Goal: Task Accomplishment & Management: Use online tool/utility

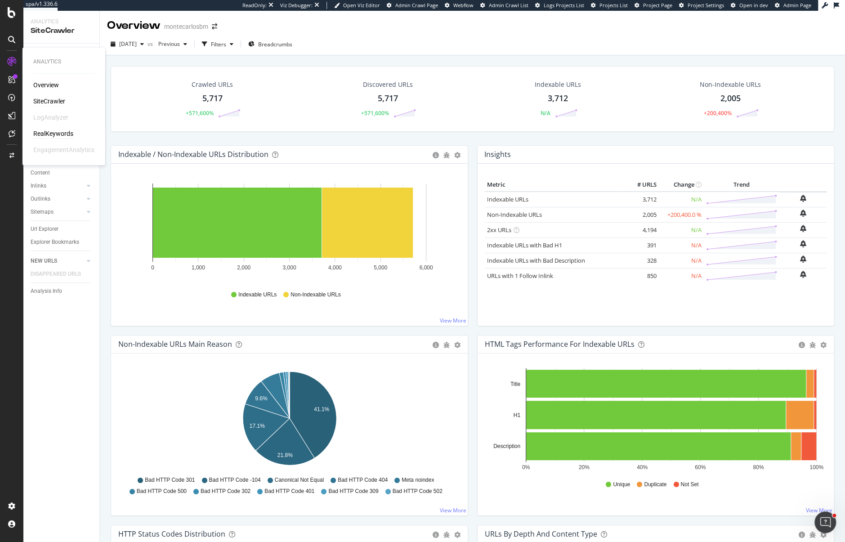
click at [59, 133] on div "RealKeywords" at bounding box center [53, 133] width 40 height 9
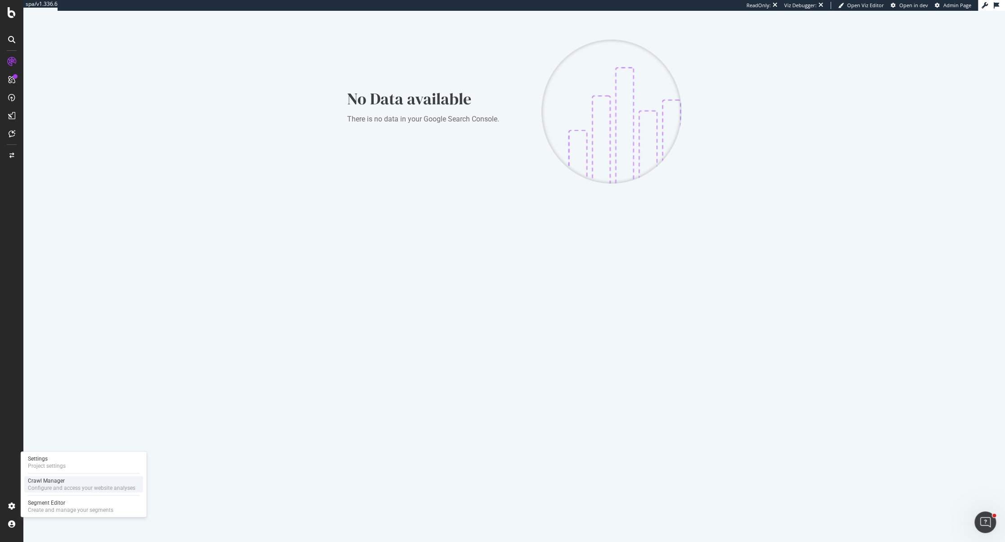
click at [33, 490] on div "Configure and access your website analyses" at bounding box center [81, 487] width 107 height 7
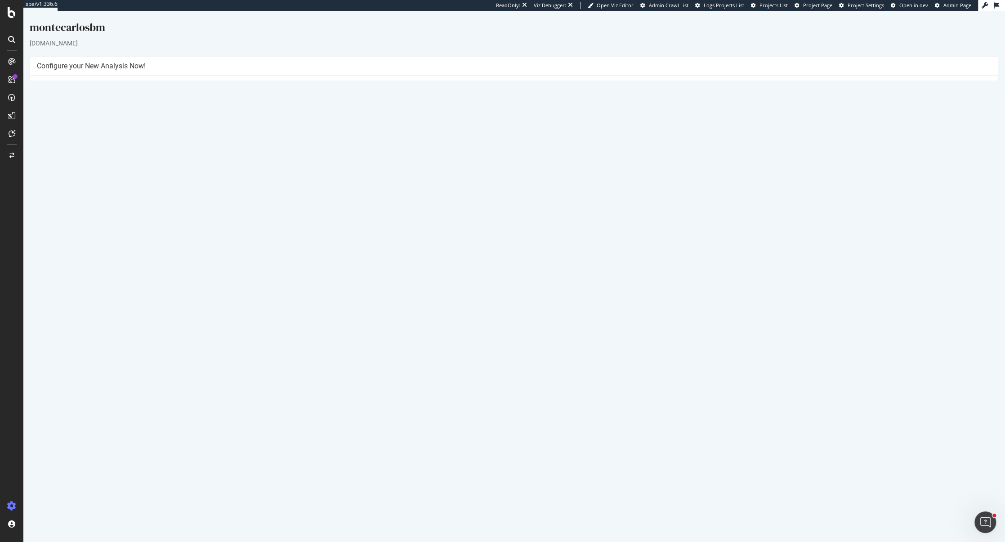
click at [497, 229] on div "Project Name montecarlosbm Allowed Domains (http|https)://*.montecarlosbm.com S…" at bounding box center [514, 160] width 968 height 168
click at [497, 222] on button "Yes! Start Now" at bounding box center [503, 222] width 56 height 14
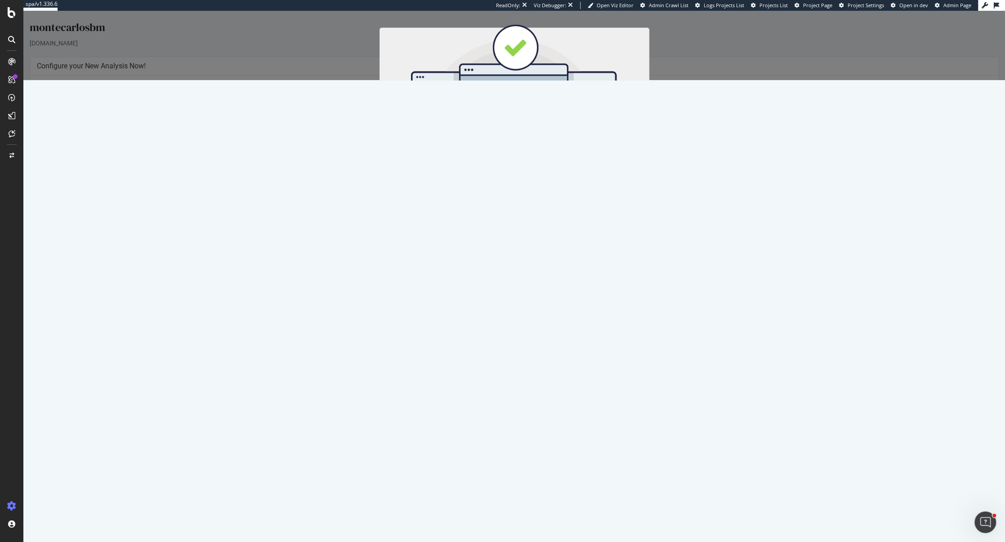
click at [537, 167] on div "Cancel Start Now" at bounding box center [514, 159] width 256 height 15
click at [537, 161] on button "Start Now" at bounding box center [531, 159] width 40 height 15
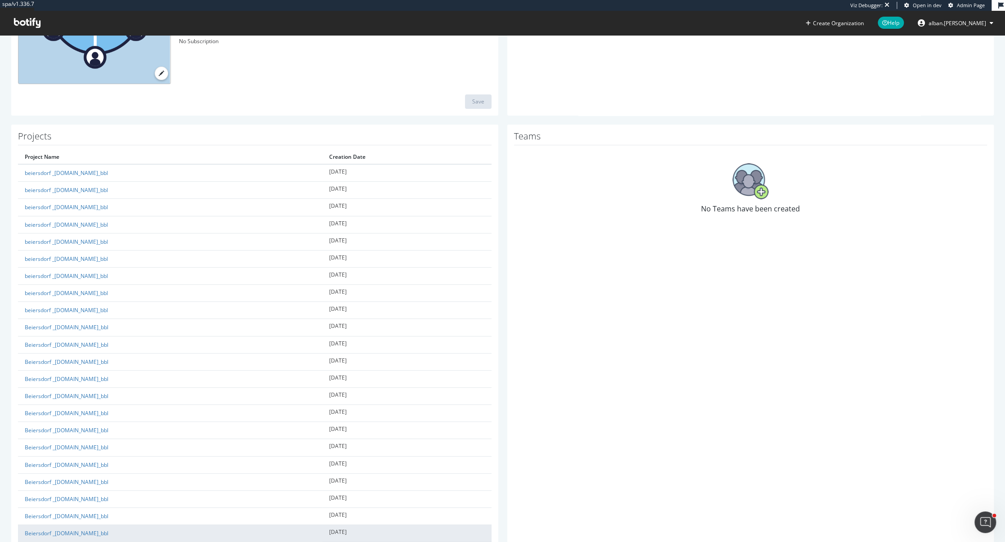
scroll to position [148, 0]
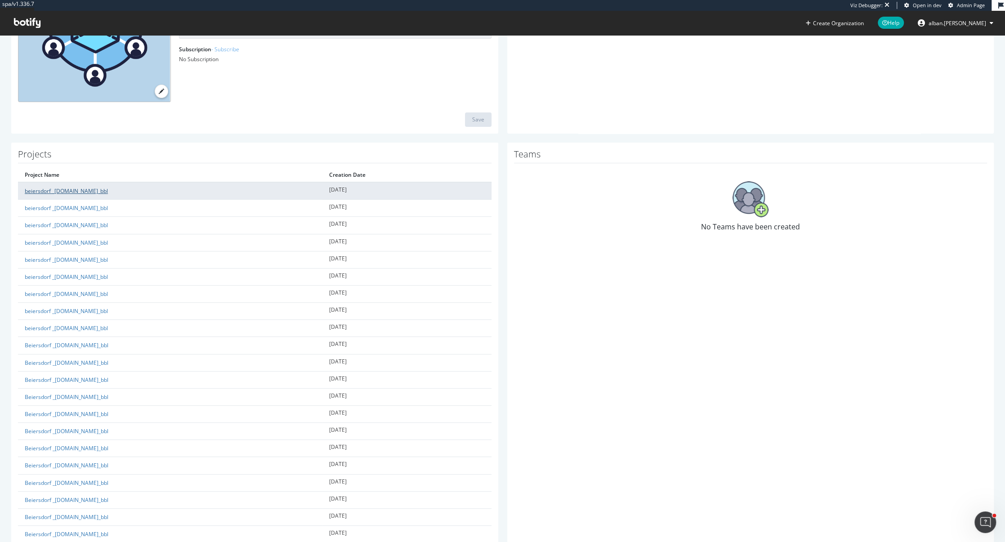
click at [90, 192] on link "beiersdorf _beiersdorfusa.com_bbl" at bounding box center [66, 191] width 83 height 8
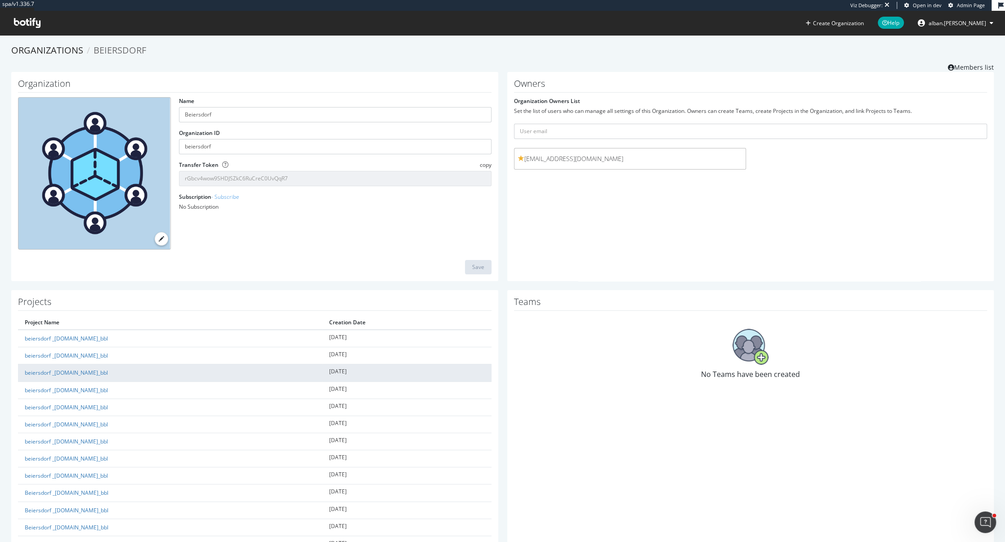
scroll to position [8, 0]
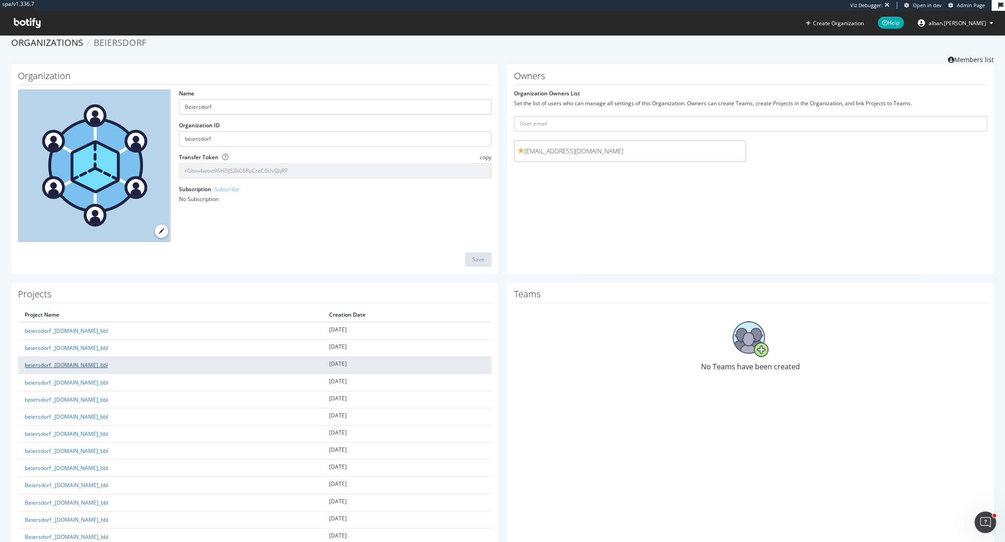
click at [82, 364] on link "beiersdorf _fr.beiersdorf.ca_bbl" at bounding box center [66, 365] width 83 height 8
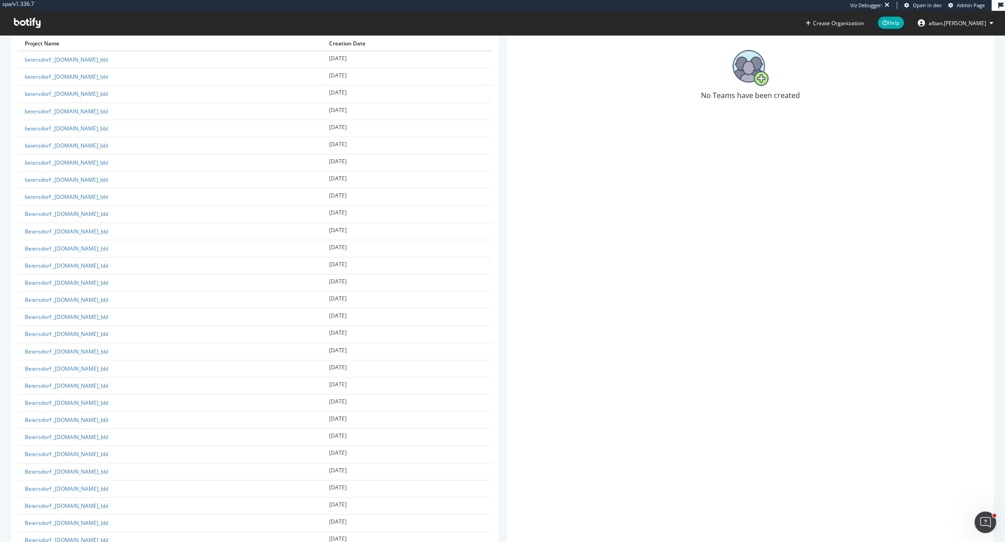
scroll to position [340, 0]
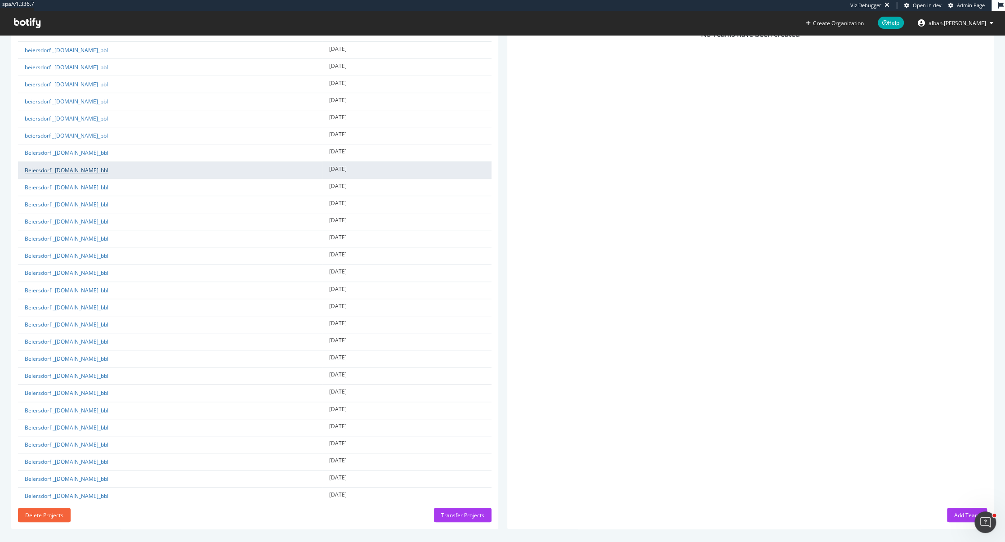
click at [83, 170] on link "Beiersdorf _beiersdorf.fr_bbl" at bounding box center [67, 170] width 84 height 8
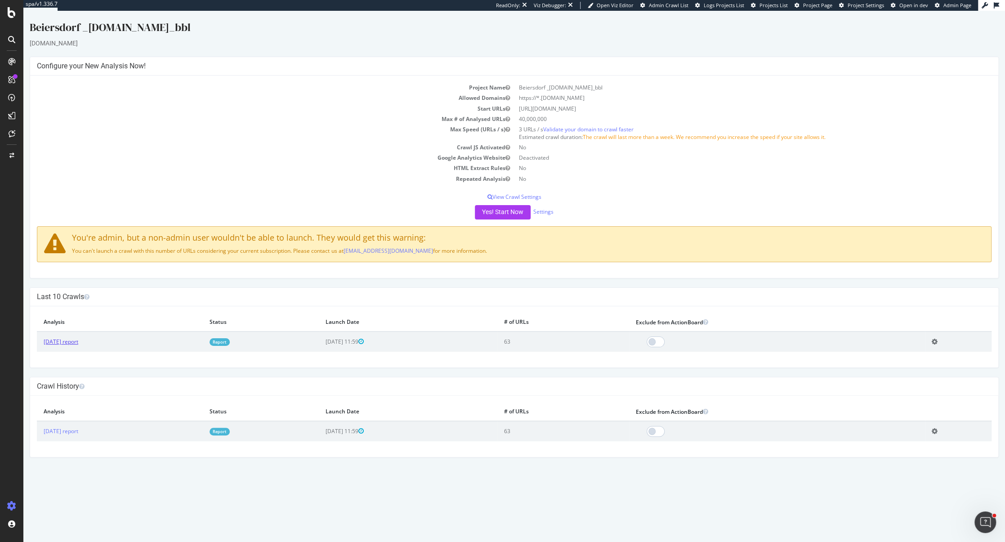
click at [78, 340] on link "2025 Aug. 19th report" at bounding box center [61, 342] width 35 height 8
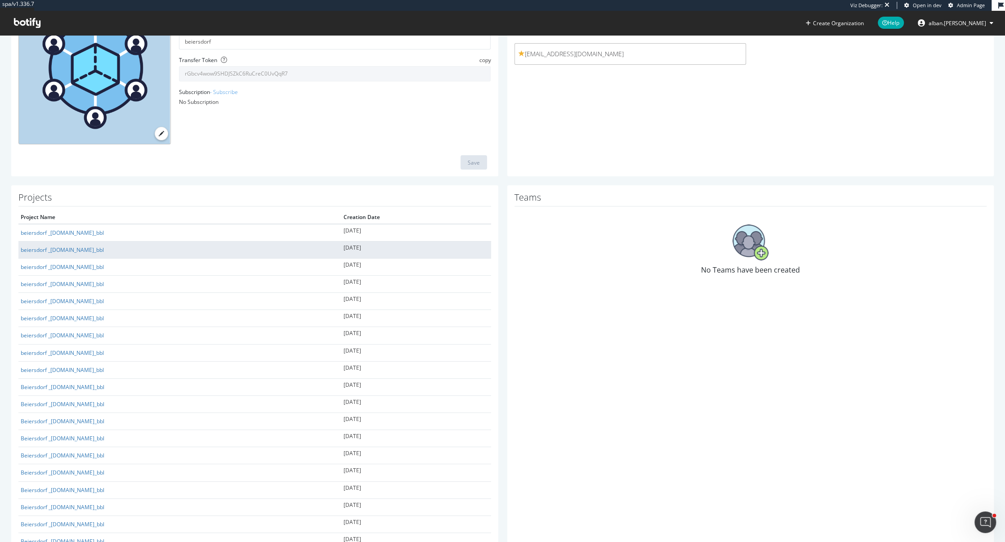
scroll to position [340, 0]
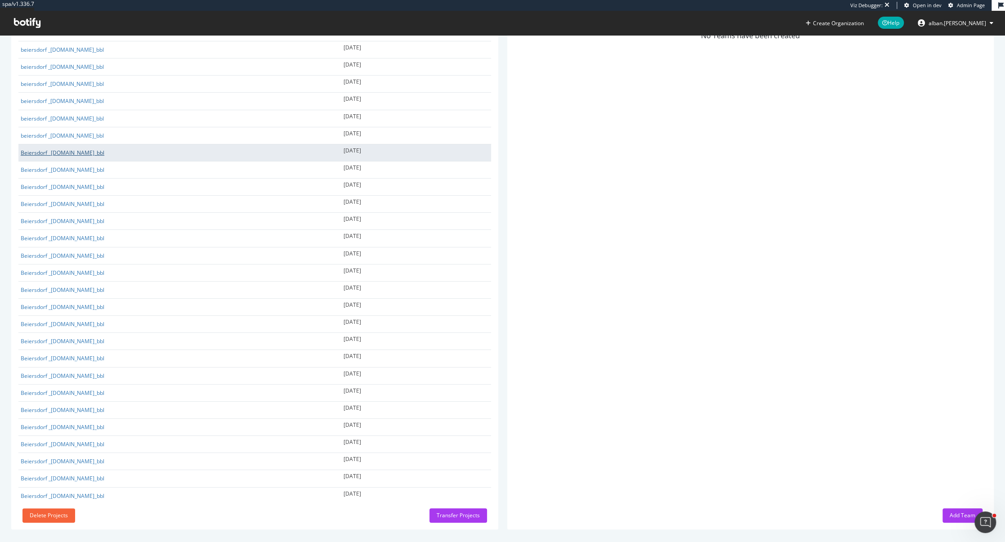
click at [85, 149] on link "Beiersdorf _beiersdorf.de_bbl" at bounding box center [63, 153] width 84 height 8
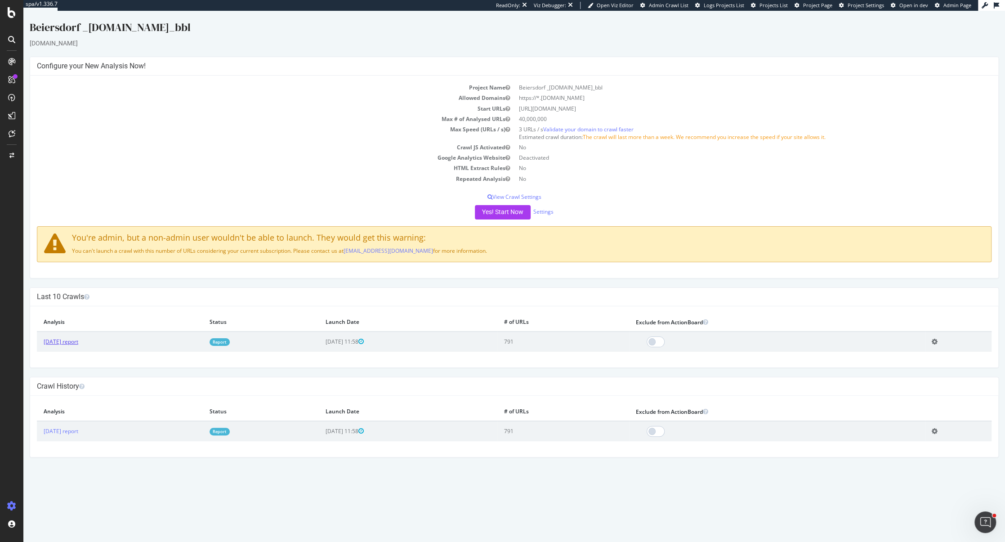
click at [75, 338] on link "2025 Aug. 19th report" at bounding box center [61, 342] width 35 height 8
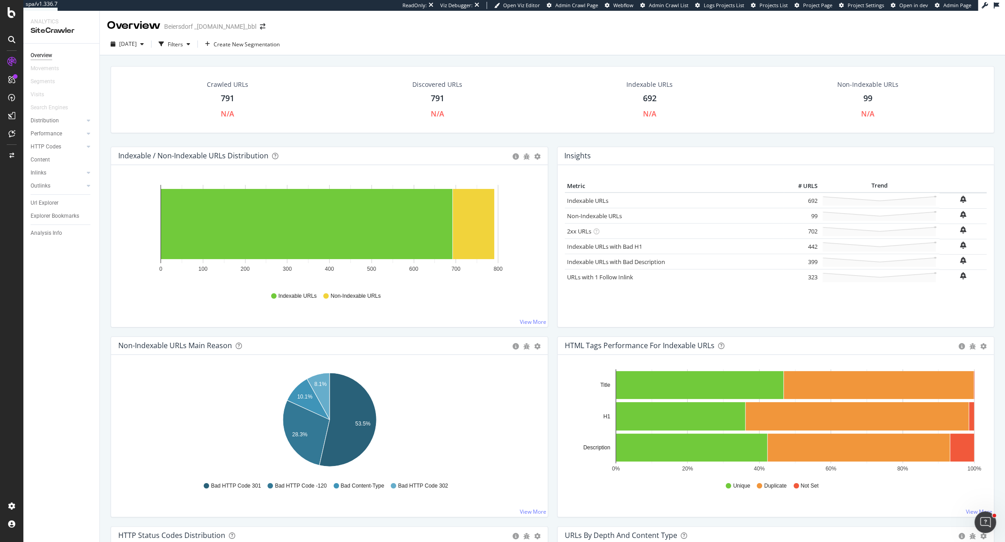
click at [767, 55] on div "Crawled URLs 791 N/A Discovered URLs 791 N/A Indexable URLs 692 N/A Non-Indexab…" at bounding box center [552, 320] width 905 height 531
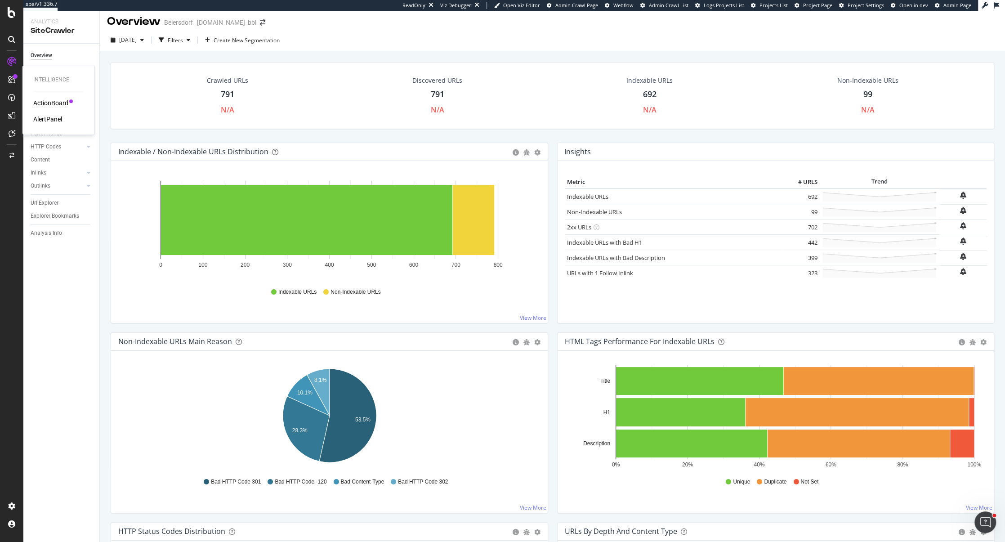
click at [43, 104] on div "ActionBoard" at bounding box center [50, 102] width 35 height 9
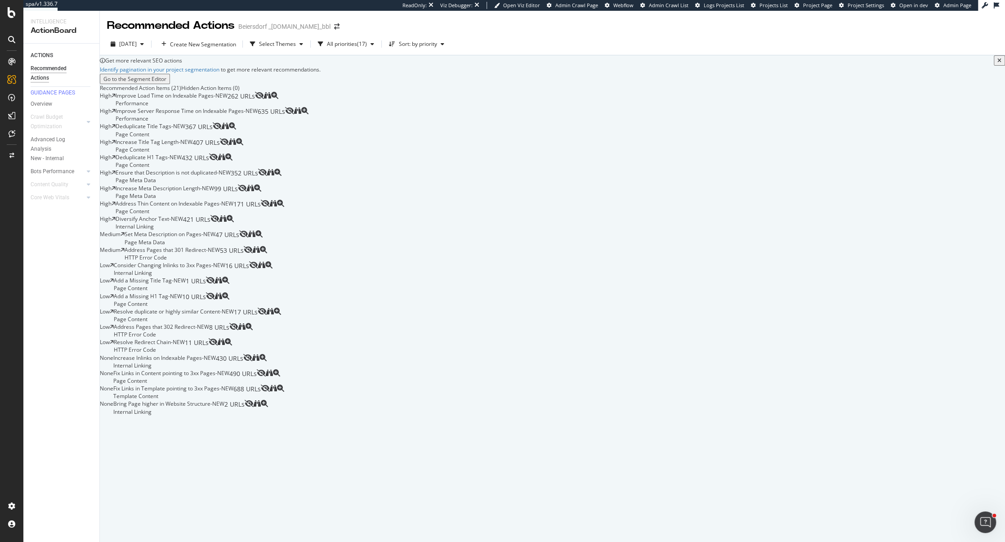
click at [220, 153] on div "Increase Title Tag Length - NEW Page Content 407 URLs" at bounding box center [168, 145] width 104 height 15
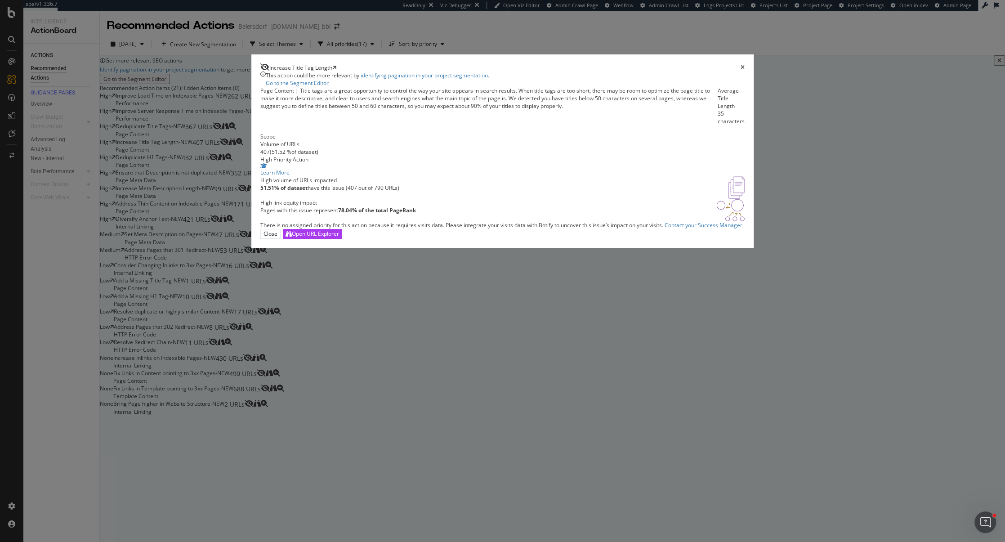
click at [741, 70] on icon "times" at bounding box center [743, 67] width 4 height 5
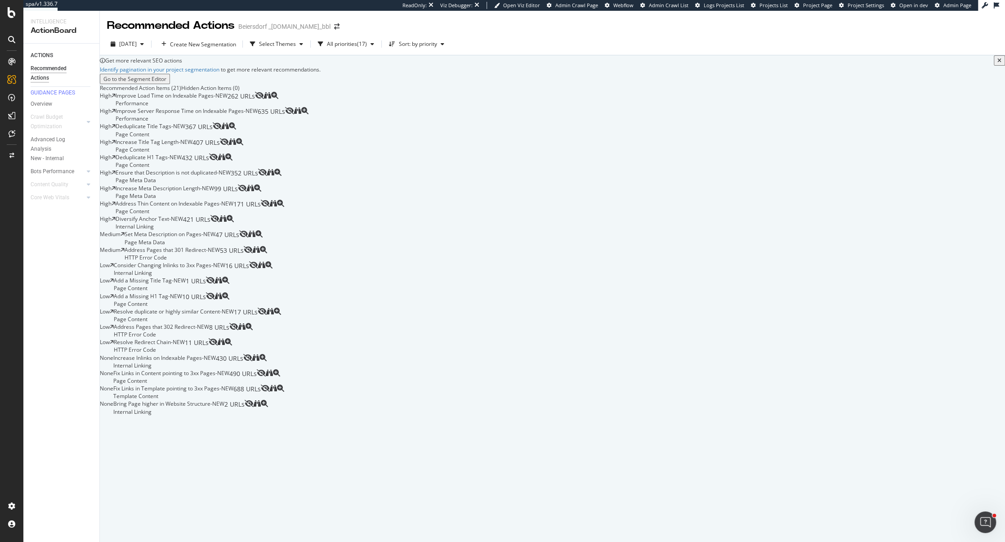
click at [17, 60] on div at bounding box center [11, 61] width 14 height 14
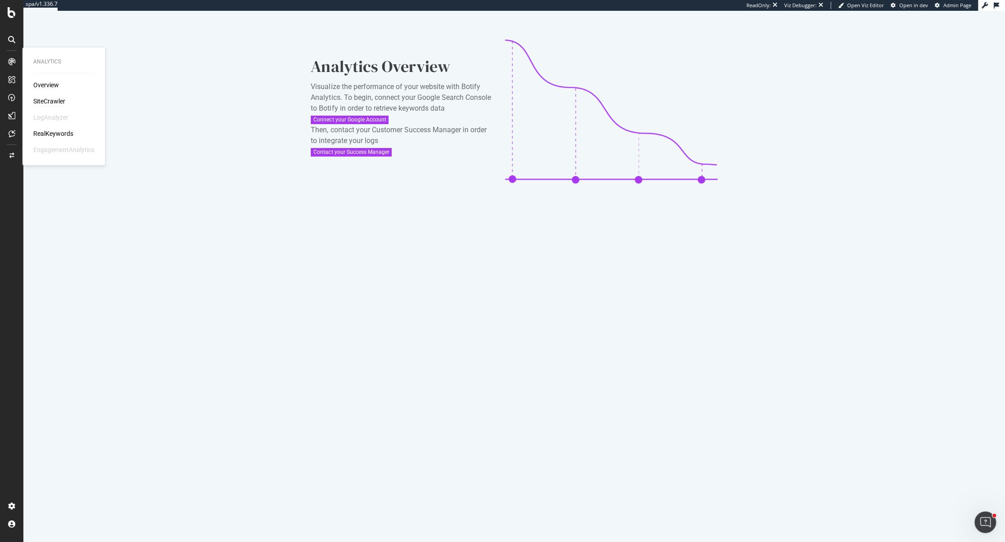
click at [48, 101] on div "SiteCrawler" at bounding box center [49, 101] width 32 height 9
